Goal: Understand process/instructions: Learn about a topic

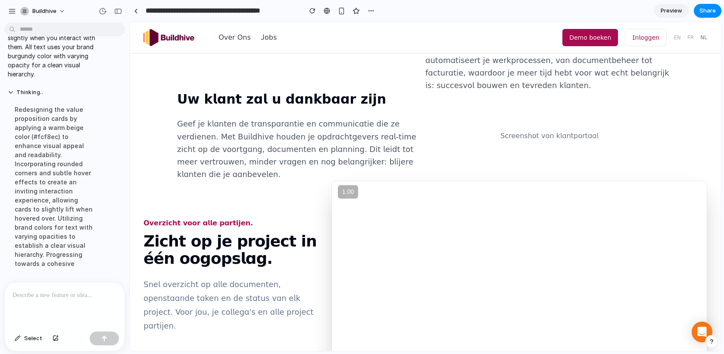
scroll to position [737, 0]
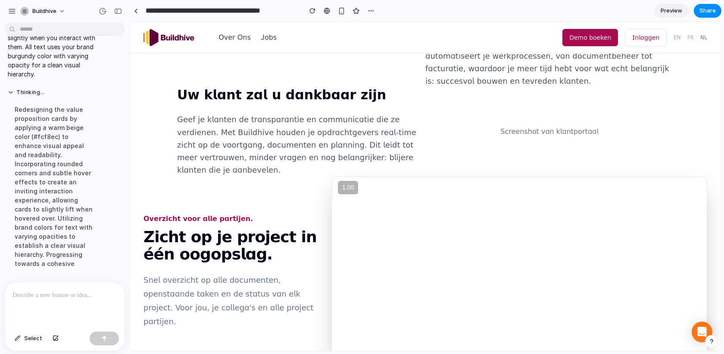
click at [67, 299] on p at bounding box center [65, 295] width 104 height 10
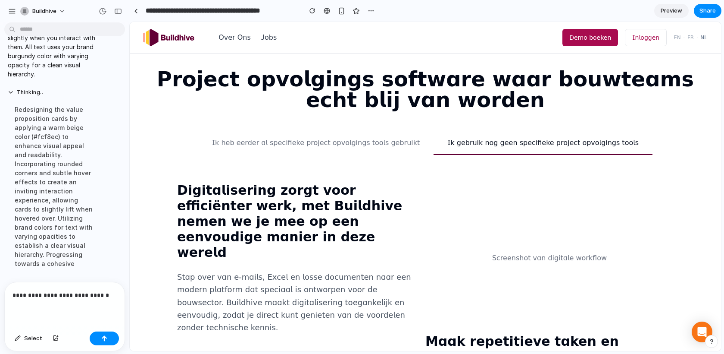
scroll to position [397, 0]
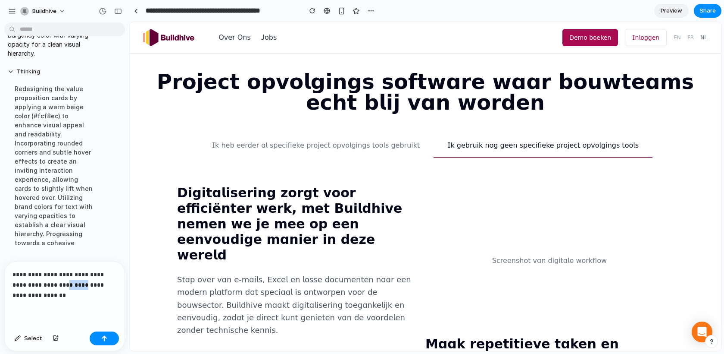
drag, startPoint x: 78, startPoint y: 285, endPoint x: 59, endPoint y: 282, distance: 18.8
click at [59, 282] on p "**********" at bounding box center [65, 284] width 104 height 31
click at [65, 294] on p "**********" at bounding box center [65, 284] width 104 height 31
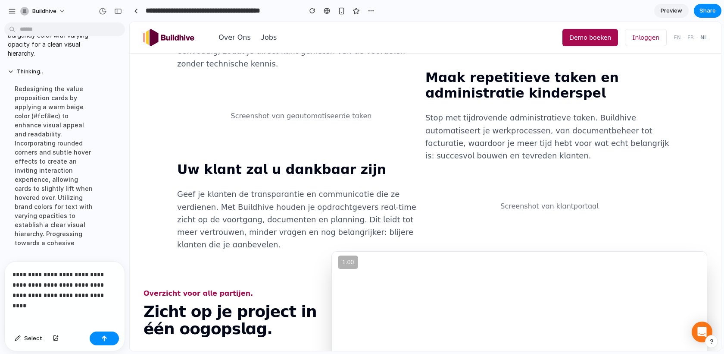
scroll to position [5429, 0]
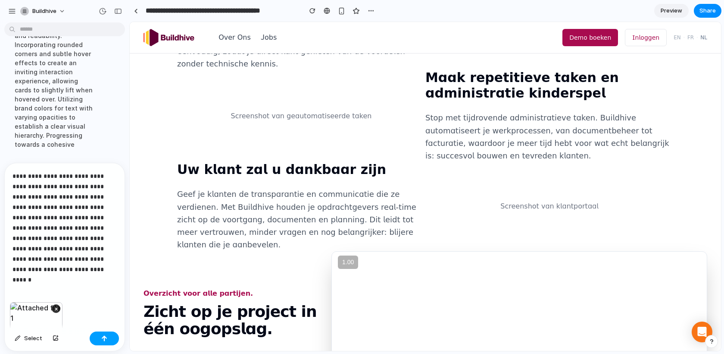
click at [103, 334] on button "button" at bounding box center [104, 338] width 29 height 14
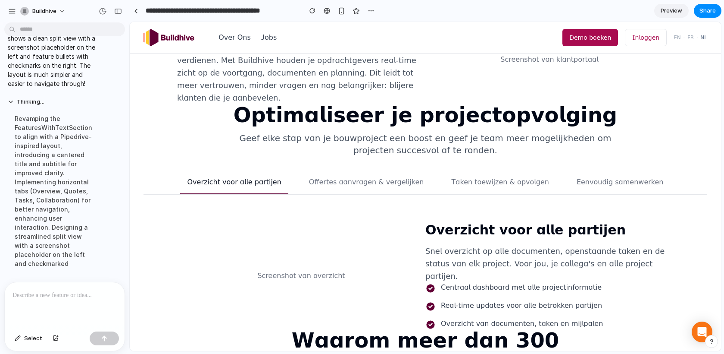
scroll to position [820, 0]
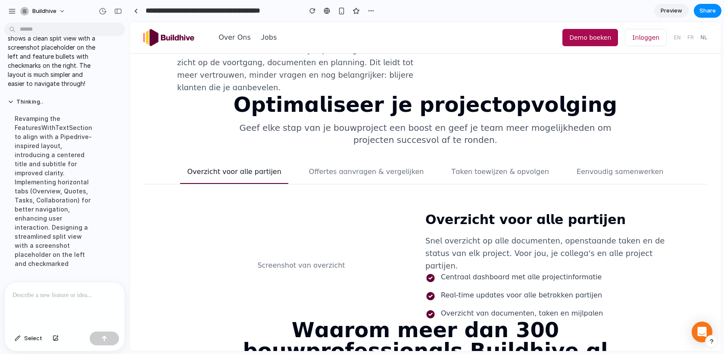
click at [369, 166] on button "Offertes aanvragen & vergelijken" at bounding box center [366, 174] width 129 height 17
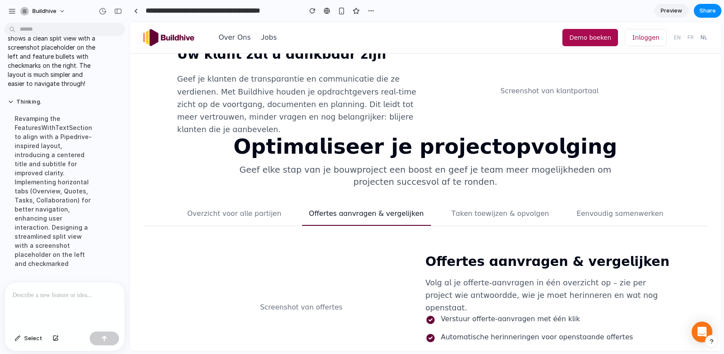
scroll to position [788, 0]
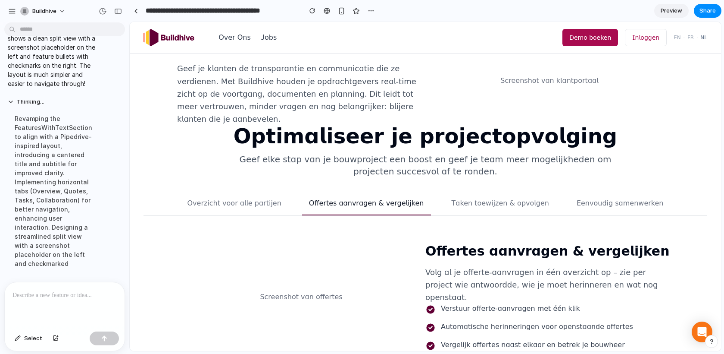
click at [486, 198] on button "Taken toewijzen & opvolgen" at bounding box center [500, 206] width 111 height 17
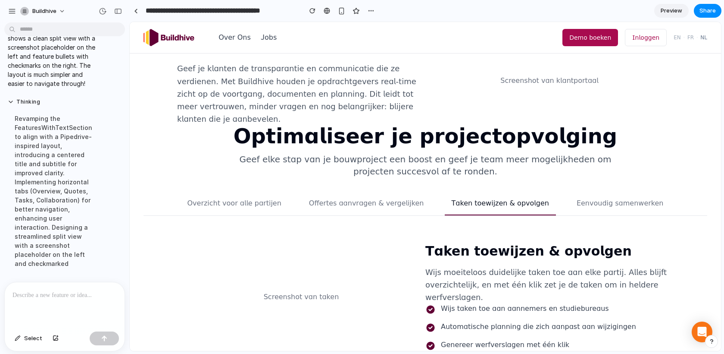
click at [622, 198] on button "Eenvoudig samenwerken" at bounding box center [620, 206] width 101 height 17
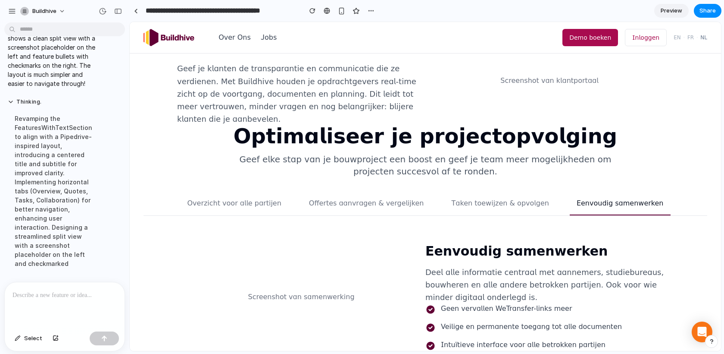
click at [474, 198] on button "Taken toewijzen & opvolgen" at bounding box center [500, 206] width 111 height 17
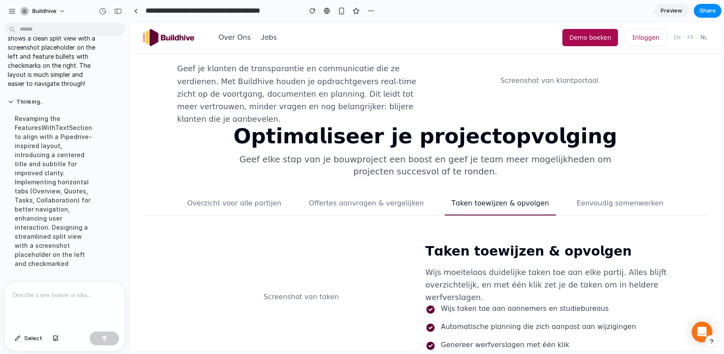
click at [372, 198] on button "Offertes aanvragen & vergelijken" at bounding box center [366, 206] width 129 height 17
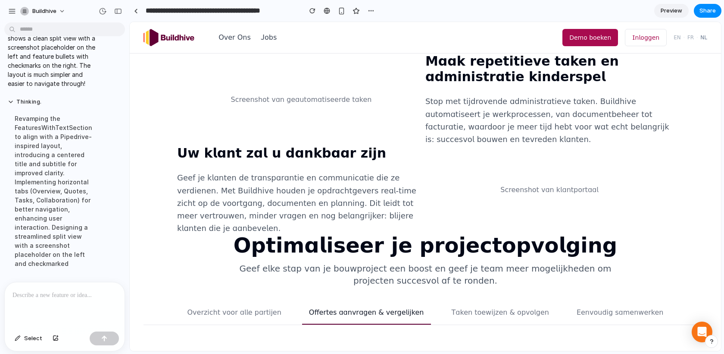
scroll to position [672, 0]
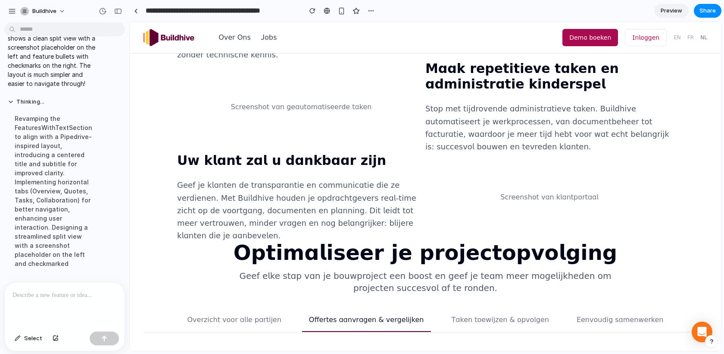
click at [66, 297] on p at bounding box center [65, 295] width 104 height 10
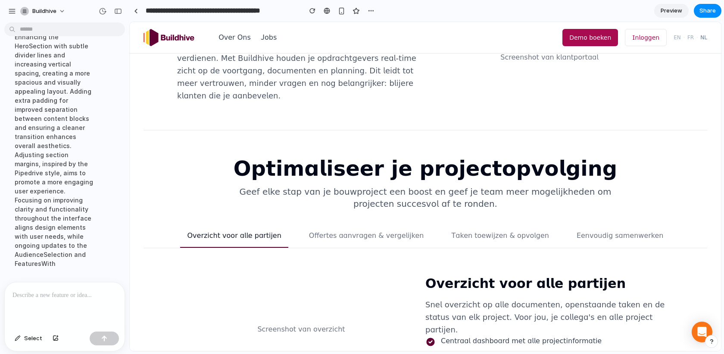
scroll to position [873, 0]
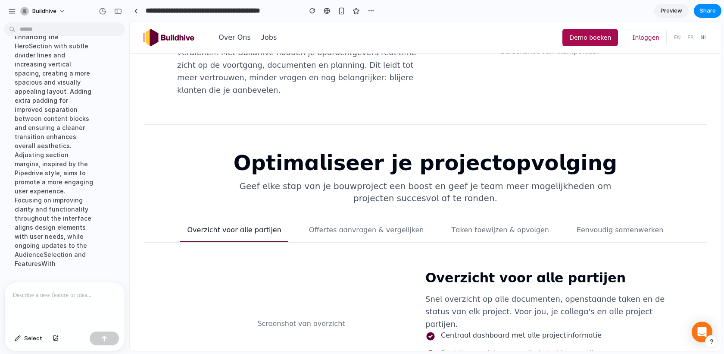
click at [359, 225] on button "Offertes aanvragen & vergelijken" at bounding box center [366, 233] width 129 height 17
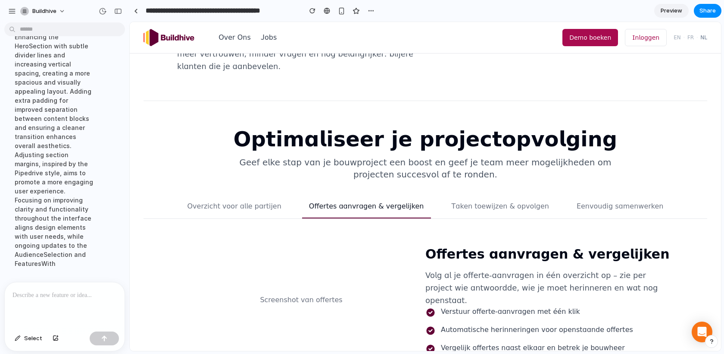
scroll to position [897, 0]
click at [494, 201] on button "Taken toewijzen & opvolgen" at bounding box center [500, 209] width 111 height 17
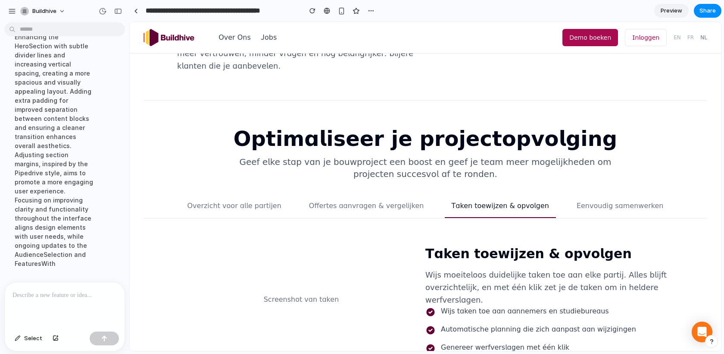
click at [614, 201] on button "Eenvoudig samenwerken" at bounding box center [620, 209] width 101 height 17
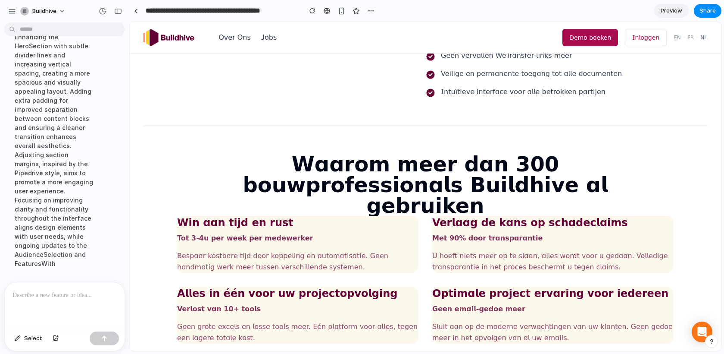
scroll to position [1144, 0]
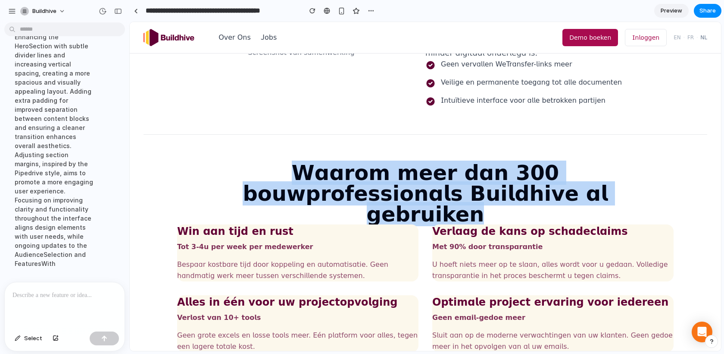
drag, startPoint x: 307, startPoint y: 119, endPoint x: 533, endPoint y: 160, distance: 229.3
click at [533, 162] on h2 "Waarom meer dan 300 bouwprofessionals Buildhive al gebruiken" at bounding box center [425, 193] width 386 height 62
drag, startPoint x: 503, startPoint y: 157, endPoint x: 317, endPoint y: 115, distance: 190.0
click at [317, 162] on h2 "Waarom meer dan 300 bouwprofessionals Buildhive al gebruiken" at bounding box center [425, 193] width 386 height 62
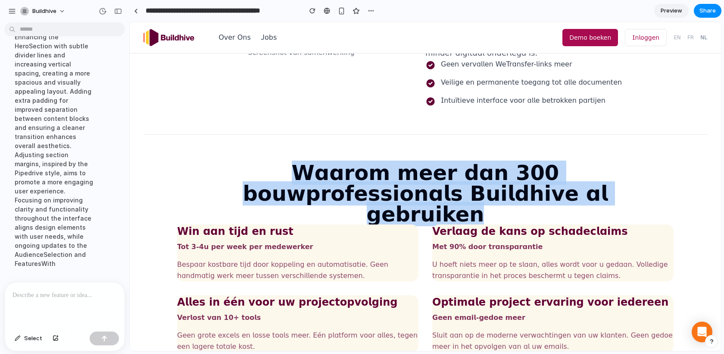
copy h2 "Waarom meer dan 300 bouwprofessionals Buildhive al gebruiken"
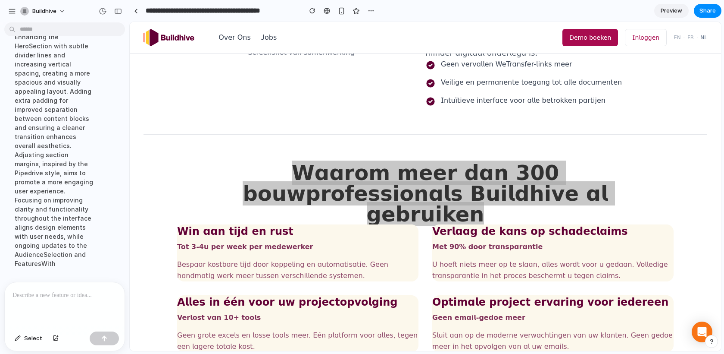
click at [62, 300] on div at bounding box center [65, 305] width 120 height 46
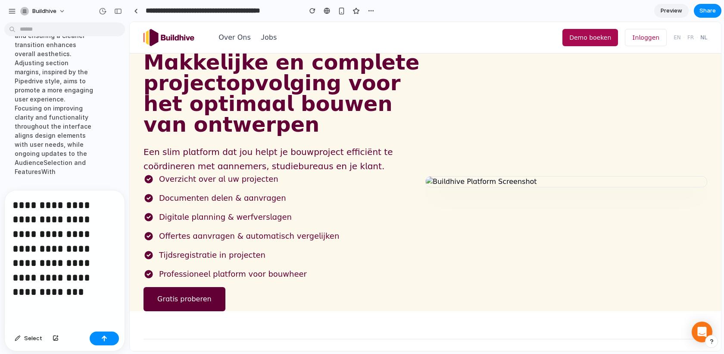
scroll to position [0, 0]
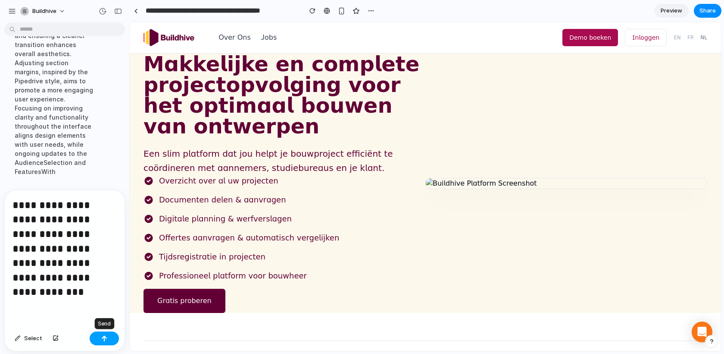
click at [96, 342] on button "button" at bounding box center [104, 338] width 29 height 14
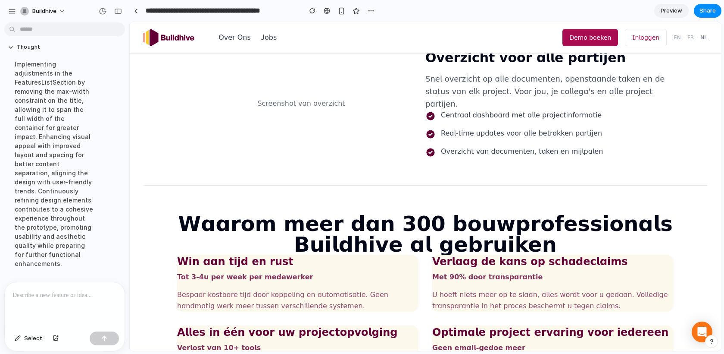
scroll to position [1097, 0]
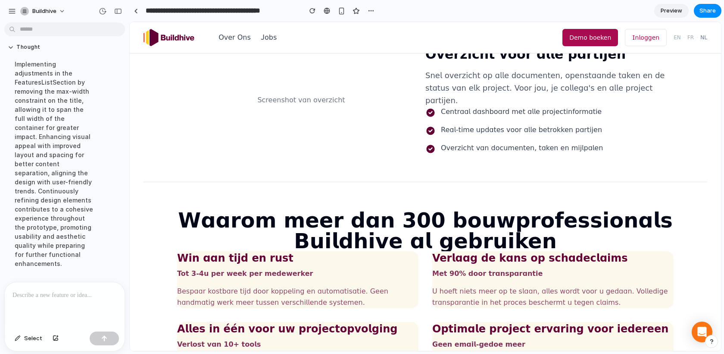
click at [82, 293] on p at bounding box center [65, 295] width 104 height 10
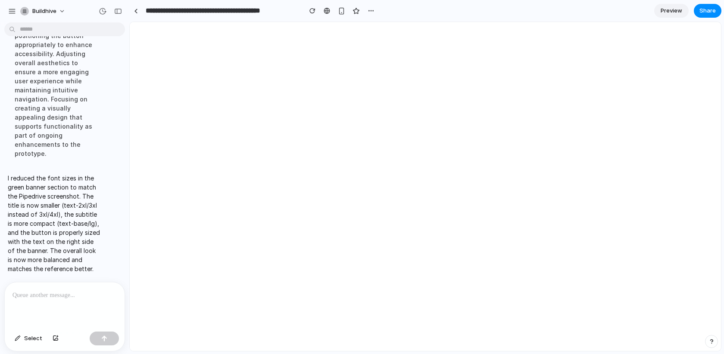
scroll to position [0, 0]
